Goal: Information Seeking & Learning: Learn about a topic

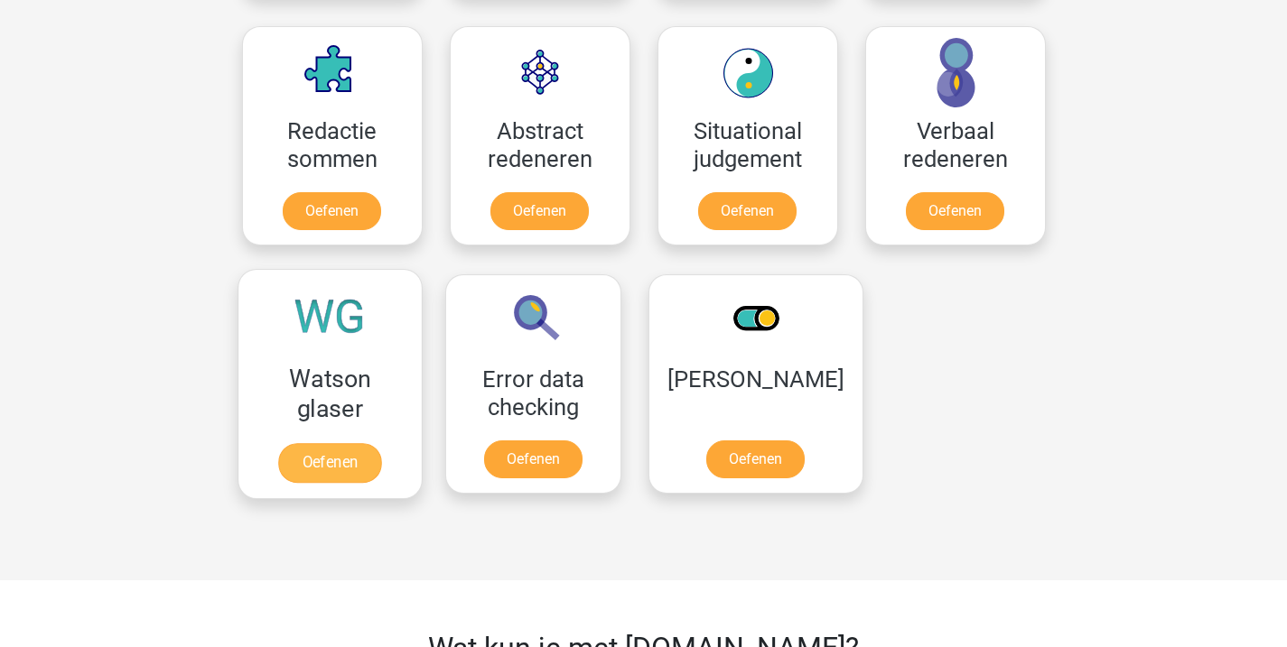
scroll to position [1320, 0]
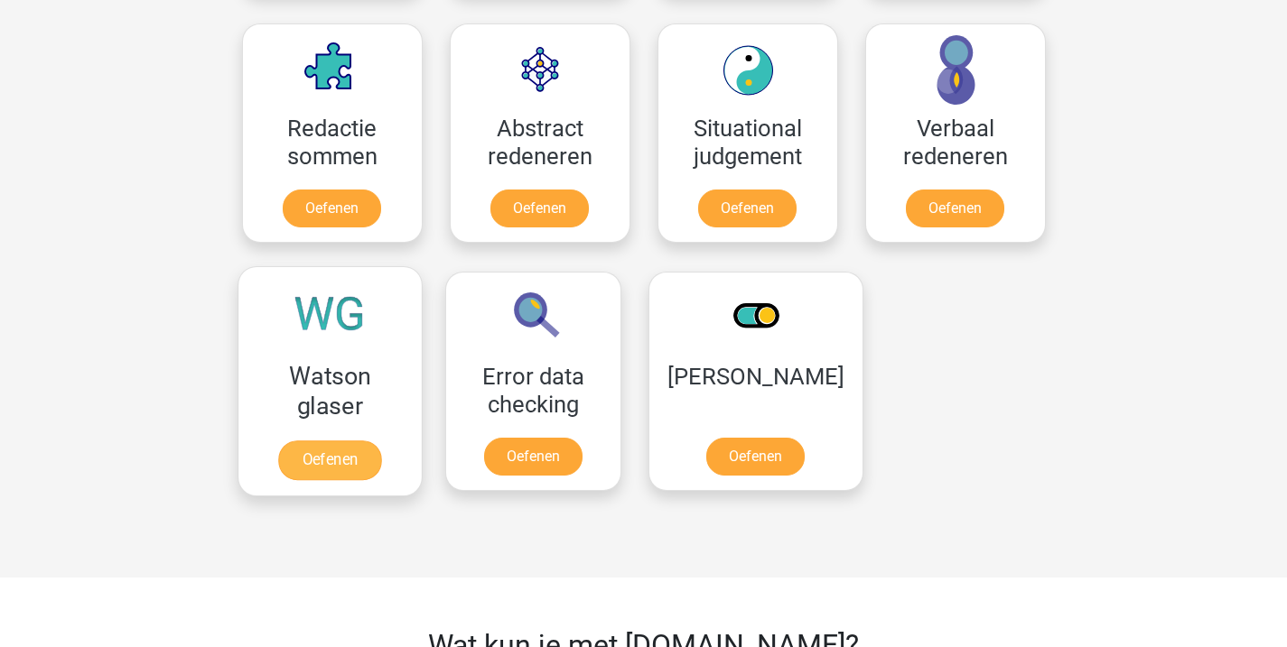
click at [323, 465] on link "Oefenen" at bounding box center [329, 461] width 103 height 40
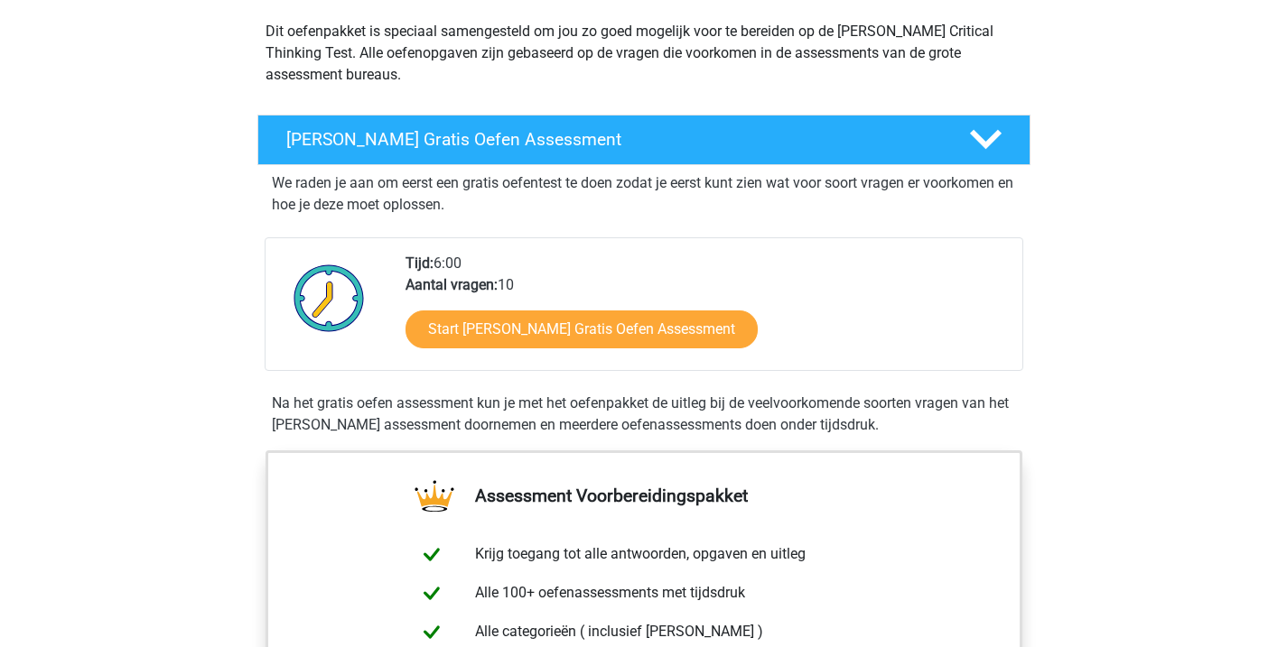
scroll to position [217, 0]
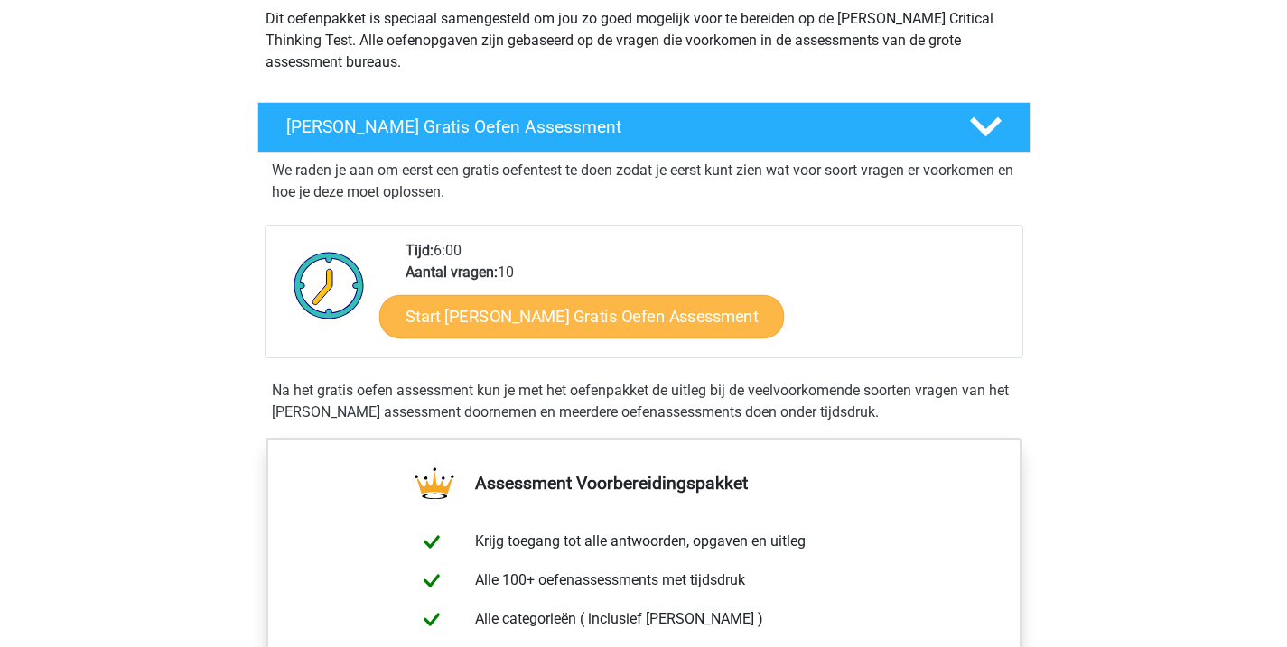
click at [528, 306] on link "Start Watson Glaser Gratis Oefen Assessment" at bounding box center [581, 316] width 405 height 43
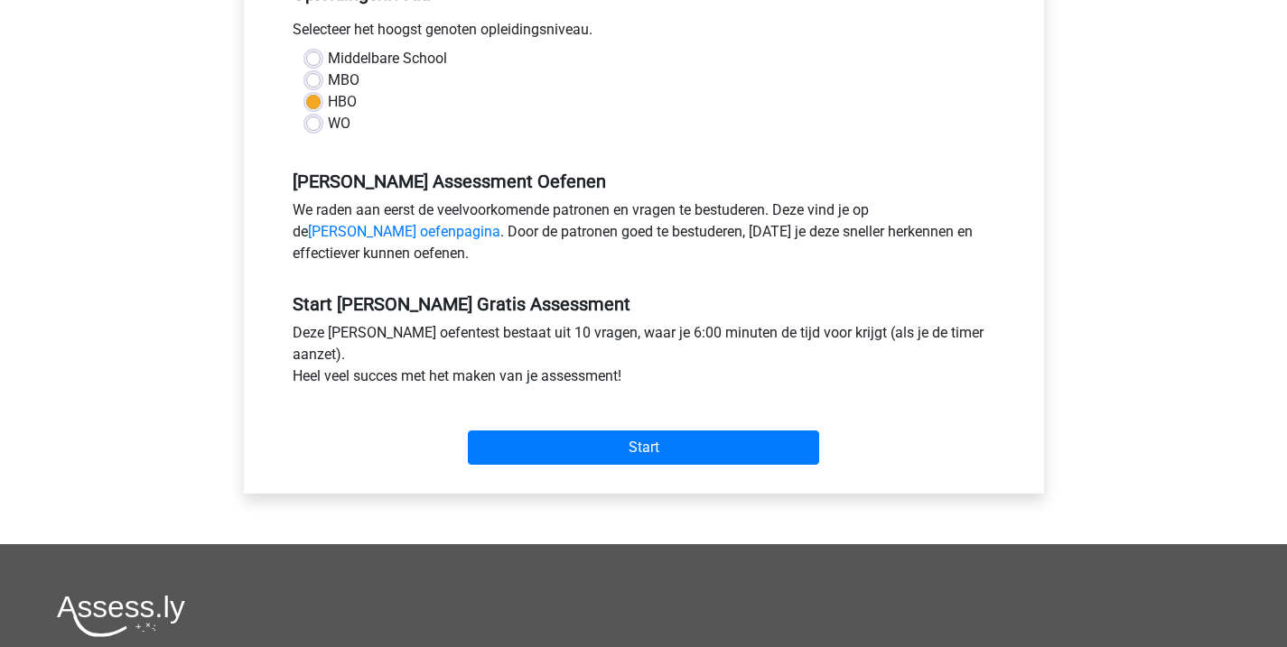
scroll to position [417, 0]
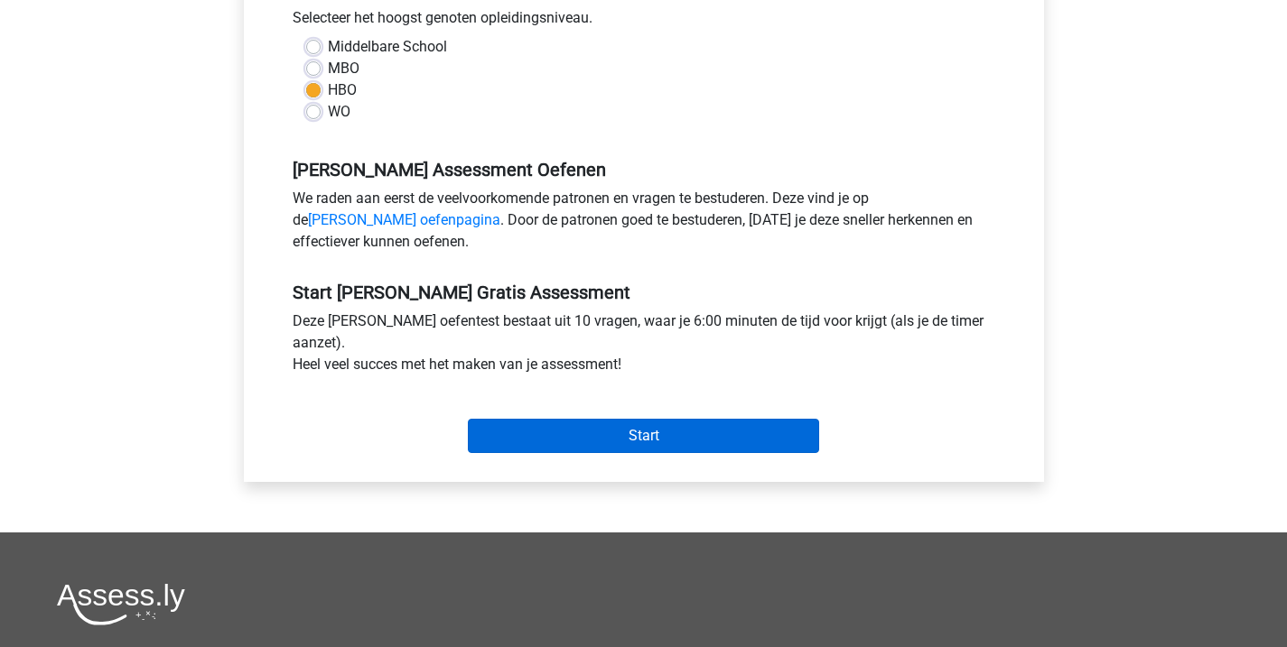
click at [591, 456] on div "Start" at bounding box center [644, 422] width 730 height 78
click at [590, 446] on input "Start" at bounding box center [643, 436] width 351 height 34
